Goal: Task Accomplishment & Management: Manage account settings

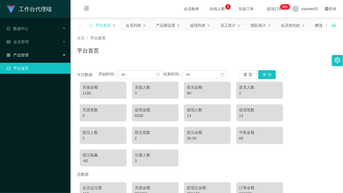
click at [32, 52] on div "产品管理" at bounding box center [35, 55] width 70 height 11
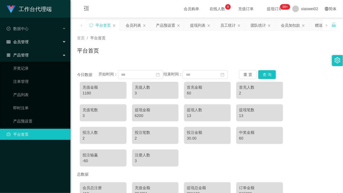
click at [34, 43] on div "会员管理" at bounding box center [35, 41] width 70 height 11
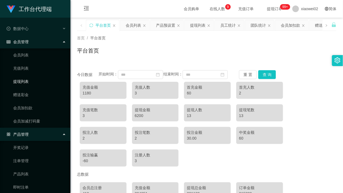
click at [28, 86] on link "提现列表" at bounding box center [39, 81] width 53 height 11
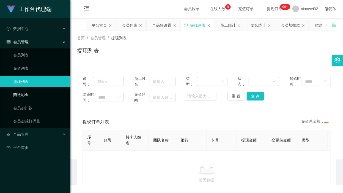
click at [28, 92] on link "赠送彩金" at bounding box center [39, 94] width 53 height 11
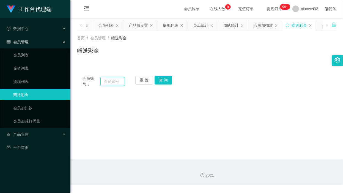
click at [120, 83] on input "text" at bounding box center [112, 81] width 25 height 9
paste input "lonelyjang"
type input "lonelyjang"
click at [167, 79] on button "查 询" at bounding box center [164, 80] width 18 height 9
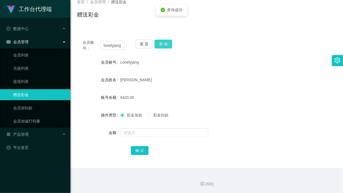
scroll to position [36, 0]
click at [49, 78] on link "提现列表" at bounding box center [39, 81] width 53 height 11
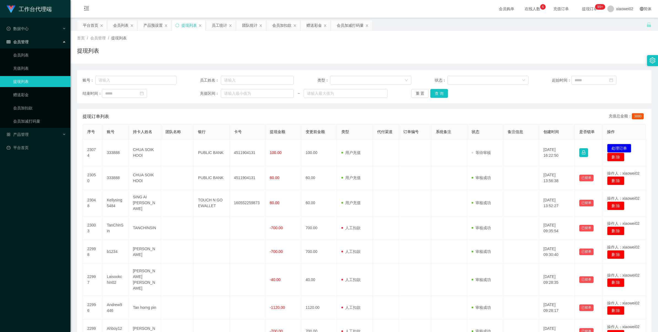
click at [611, 139] on td "发起代付 处理订单 删 除" at bounding box center [624, 152] width 43 height 27
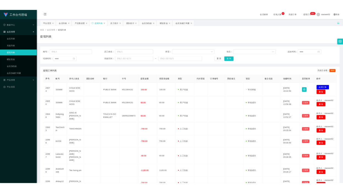
scroll to position [34, 0]
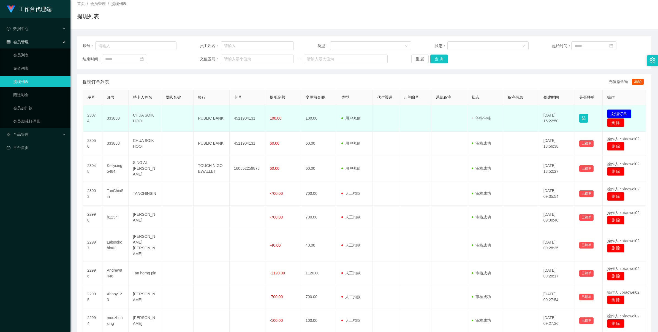
click at [610, 113] on button "处理订单" at bounding box center [619, 113] width 24 height 9
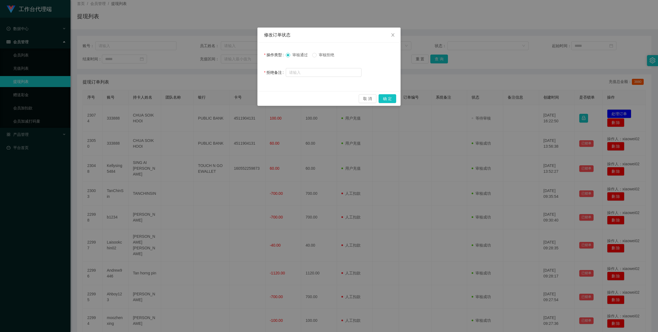
click at [330, 53] on span "审核拒绝" at bounding box center [327, 55] width 20 height 4
click at [389, 97] on button "确 定" at bounding box center [388, 98] width 18 height 9
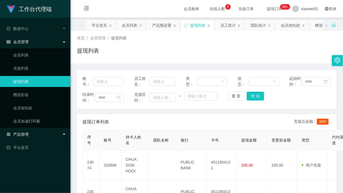
click at [33, 133] on div "产品管理" at bounding box center [35, 134] width 70 height 11
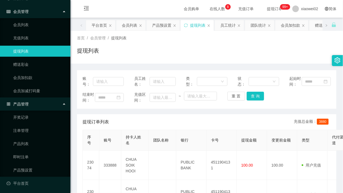
scroll to position [32, 0]
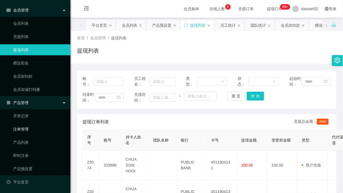
click at [30, 132] on link "注单管理" at bounding box center [39, 129] width 53 height 11
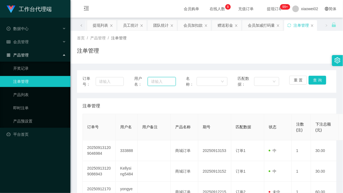
drag, startPoint x: 153, startPoint y: 79, endPoint x: 171, endPoint y: 79, distance: 17.6
click at [153, 79] on input "text" at bounding box center [162, 81] width 28 height 9
paste input "333888"
type input "333888"
drag, startPoint x: 314, startPoint y: 81, endPoint x: 316, endPoint y: 72, distance: 9.9
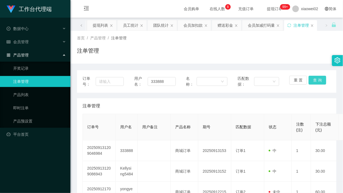
click at [315, 81] on button "查 询" at bounding box center [318, 80] width 18 height 9
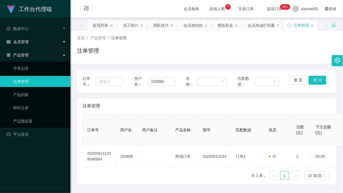
click at [28, 43] on span "会员管理" at bounding box center [18, 42] width 22 height 4
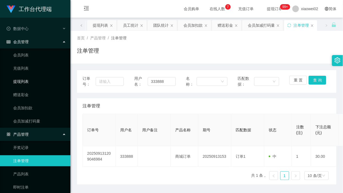
click at [30, 79] on link "提现列表" at bounding box center [39, 81] width 53 height 11
